Goal: Task Accomplishment & Management: Use online tool/utility

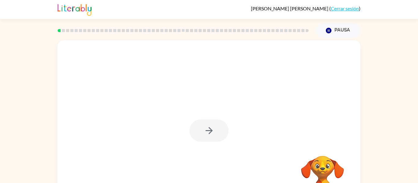
click at [212, 109] on div at bounding box center [209, 127] width 303 height 175
click at [208, 134] on icon "button" at bounding box center [209, 131] width 11 height 11
click at [208, 134] on div at bounding box center [209, 127] width 303 height 175
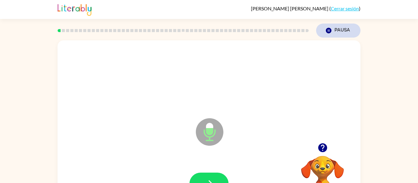
click at [341, 30] on button "Pausa Pausa" at bounding box center [338, 31] width 44 height 14
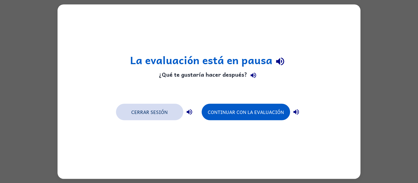
click at [169, 107] on button "Cerrar sesión" at bounding box center [149, 112] width 67 height 17
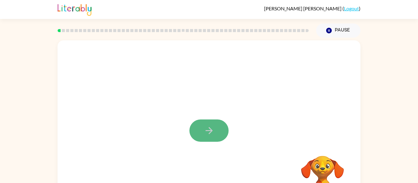
click at [204, 130] on icon "button" at bounding box center [209, 131] width 11 height 11
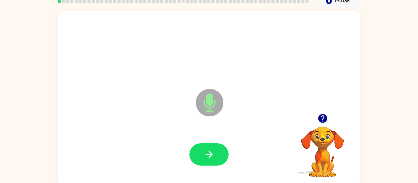
scroll to position [31, 0]
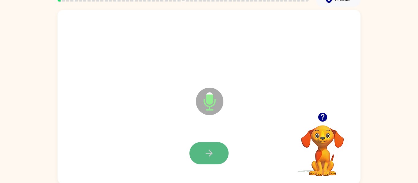
click at [216, 155] on button "button" at bounding box center [209, 153] width 39 height 22
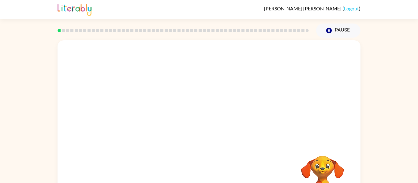
scroll to position [32, 0]
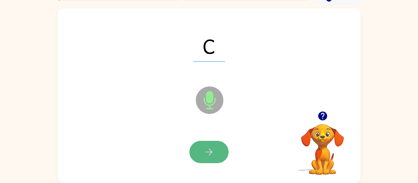
click at [213, 151] on icon "button" at bounding box center [209, 152] width 11 height 11
click at [214, 152] on icon "button" at bounding box center [209, 152] width 11 height 11
click at [217, 151] on button "button" at bounding box center [209, 152] width 39 height 22
click at [210, 150] on icon "button" at bounding box center [208, 152] width 7 height 7
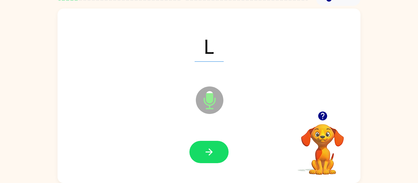
click at [210, 150] on icon "button" at bounding box center [208, 152] width 7 height 7
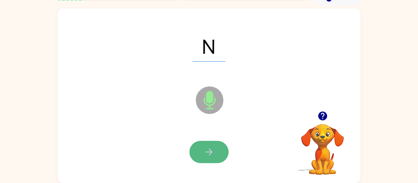
click at [210, 149] on icon "button" at bounding box center [209, 152] width 11 height 11
click at [202, 143] on button "button" at bounding box center [209, 152] width 39 height 22
click at [202, 150] on button "button" at bounding box center [209, 152] width 39 height 22
click at [214, 142] on button "button" at bounding box center [209, 152] width 39 height 22
click at [216, 148] on button "button" at bounding box center [209, 152] width 39 height 22
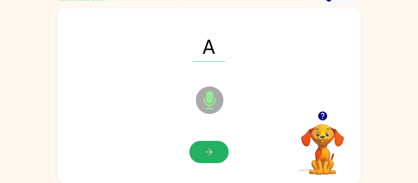
click at [216, 148] on button "button" at bounding box center [209, 152] width 39 height 22
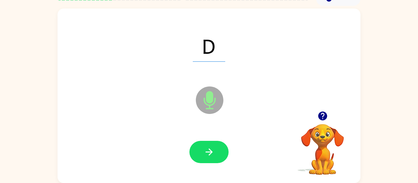
click at [216, 148] on button "button" at bounding box center [209, 152] width 39 height 22
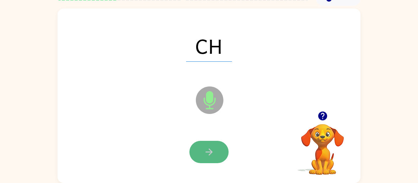
click at [217, 149] on button "button" at bounding box center [209, 152] width 39 height 22
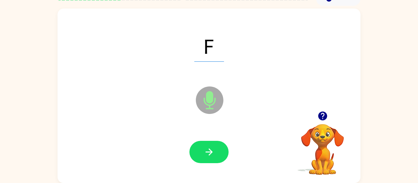
click at [217, 149] on button "button" at bounding box center [209, 152] width 39 height 22
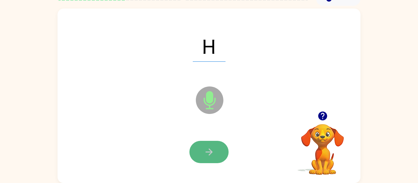
click at [217, 149] on button "button" at bounding box center [209, 152] width 39 height 22
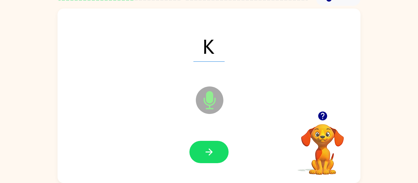
click at [217, 149] on button "button" at bounding box center [209, 152] width 39 height 22
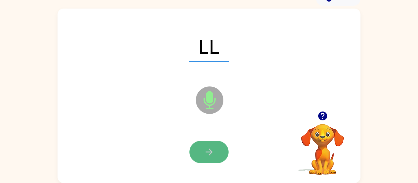
click at [215, 148] on button "button" at bounding box center [209, 152] width 39 height 22
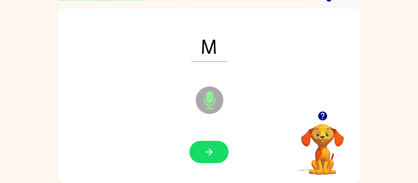
click at [215, 148] on button "button" at bounding box center [209, 152] width 39 height 22
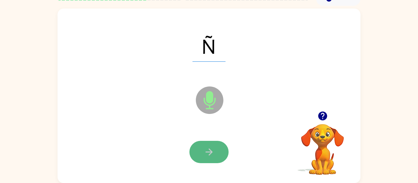
click at [215, 148] on button "button" at bounding box center [209, 152] width 39 height 22
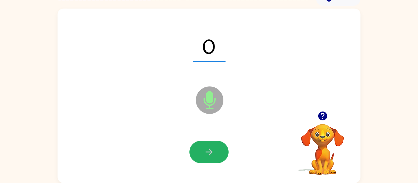
click at [215, 148] on button "button" at bounding box center [209, 152] width 39 height 22
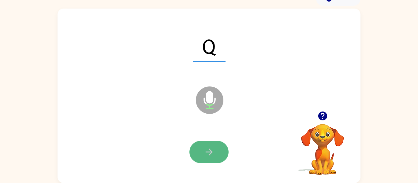
click at [215, 149] on button "button" at bounding box center [209, 152] width 39 height 22
click at [215, 150] on button "button" at bounding box center [209, 152] width 39 height 22
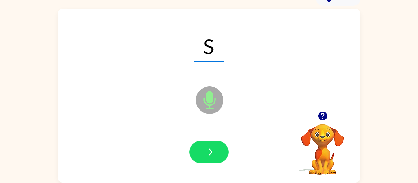
click at [215, 150] on button "button" at bounding box center [209, 152] width 39 height 22
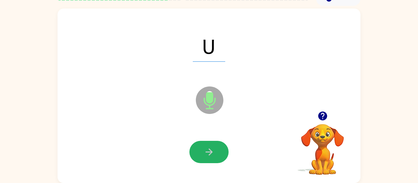
click at [215, 150] on button "button" at bounding box center [209, 152] width 39 height 22
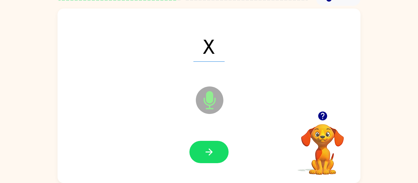
click at [215, 150] on button "button" at bounding box center [209, 152] width 39 height 22
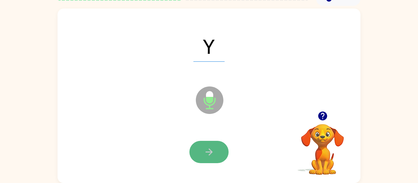
click at [206, 152] on icon "button" at bounding box center [209, 152] width 11 height 11
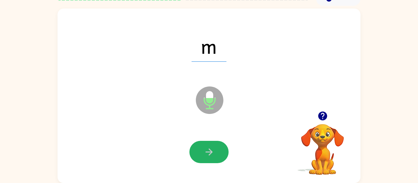
click at [206, 152] on icon "button" at bounding box center [209, 152] width 11 height 11
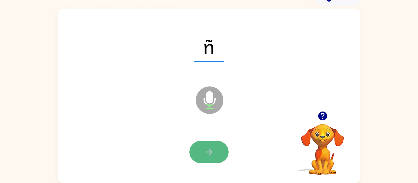
click at [206, 151] on icon "button" at bounding box center [209, 152] width 11 height 11
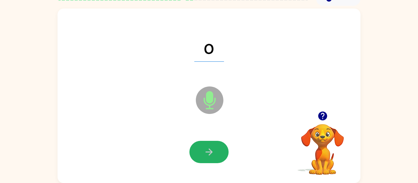
click at [206, 151] on icon "button" at bounding box center [209, 152] width 11 height 11
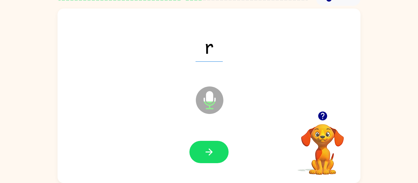
click at [206, 151] on icon "button" at bounding box center [209, 152] width 11 height 11
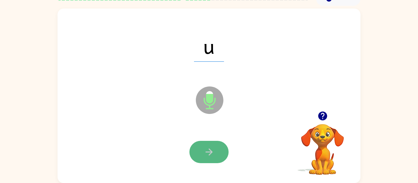
click at [206, 151] on icon "button" at bounding box center [209, 152] width 11 height 11
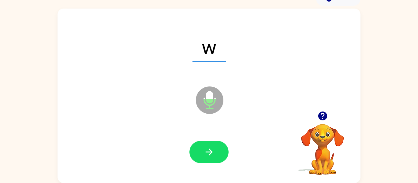
click at [206, 151] on icon "button" at bounding box center [209, 152] width 11 height 11
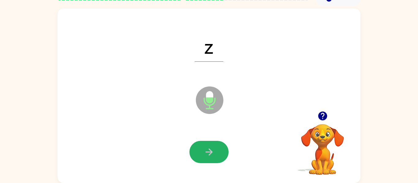
click at [206, 151] on icon "button" at bounding box center [209, 152] width 11 height 11
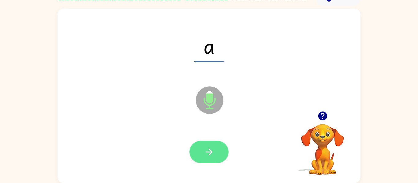
click at [206, 150] on icon "button" at bounding box center [209, 152] width 11 height 11
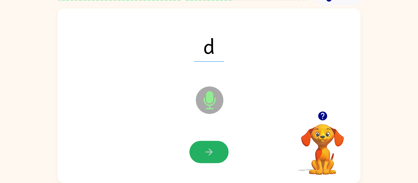
click at [206, 150] on icon "button" at bounding box center [209, 152] width 11 height 11
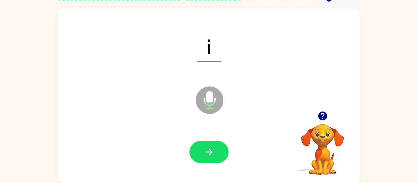
click at [206, 150] on icon "button" at bounding box center [209, 152] width 11 height 11
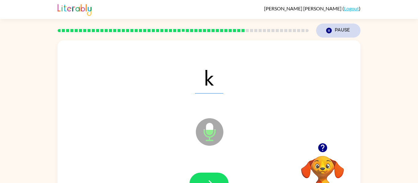
click at [341, 28] on button "Pause Pause" at bounding box center [338, 31] width 44 height 14
